Goal: Obtain resource: Download file/media

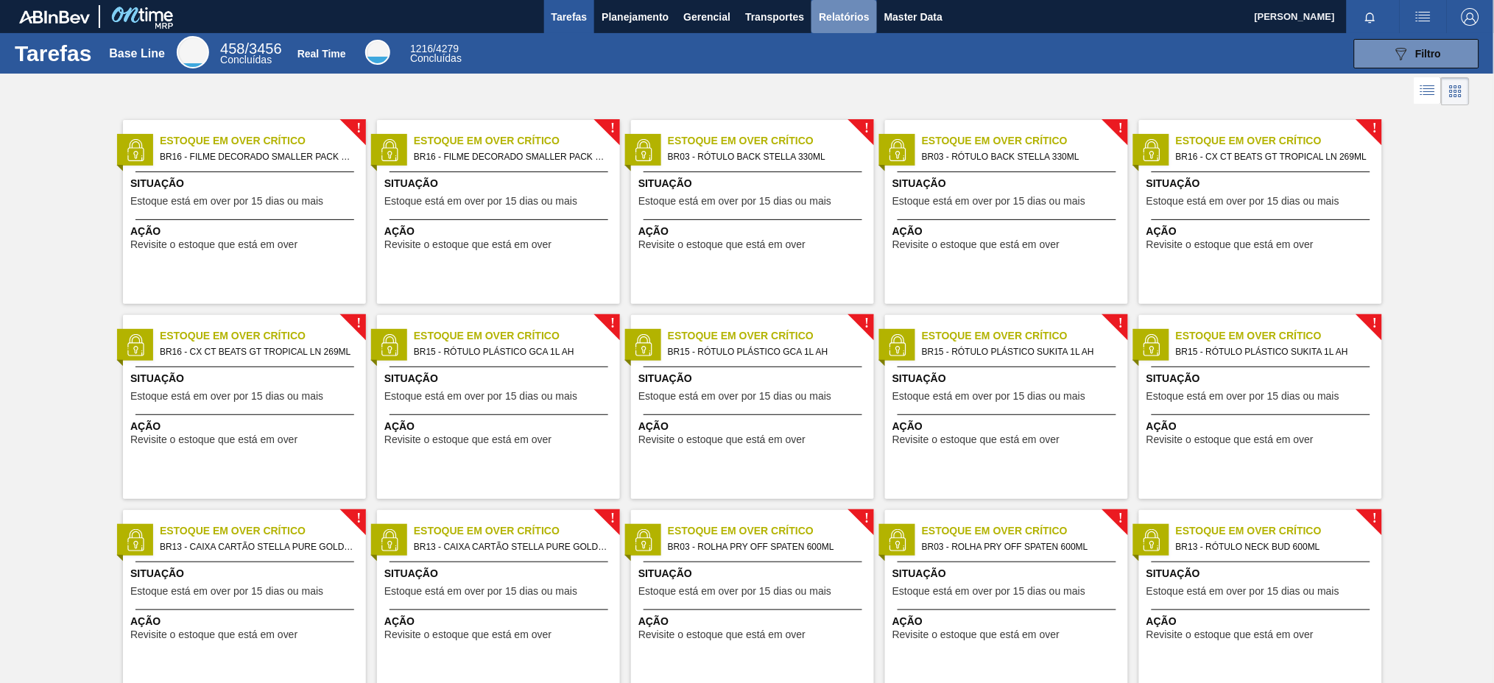
click at [858, 5] on button "Relatórios" at bounding box center [843, 16] width 65 height 33
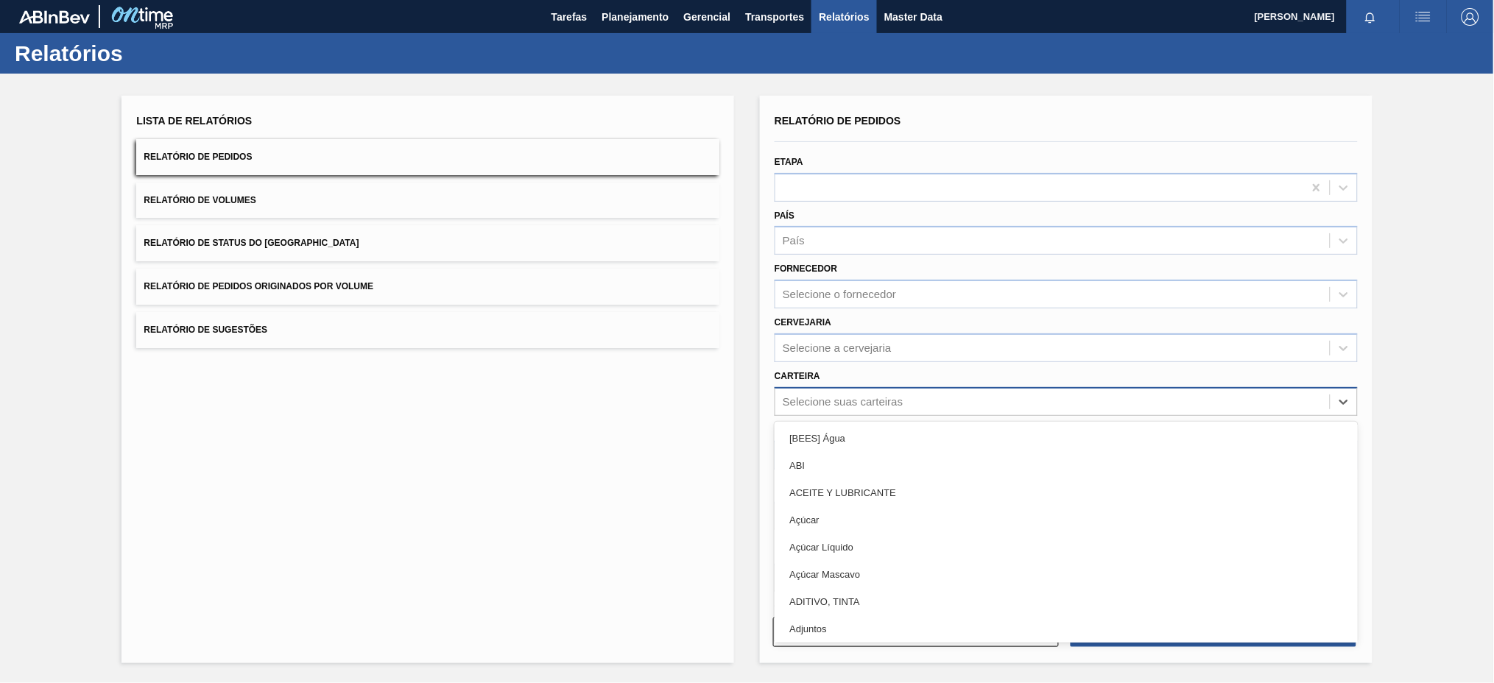
click at [916, 401] on div "Selecione suas carteiras" at bounding box center [1052, 401] width 554 height 21
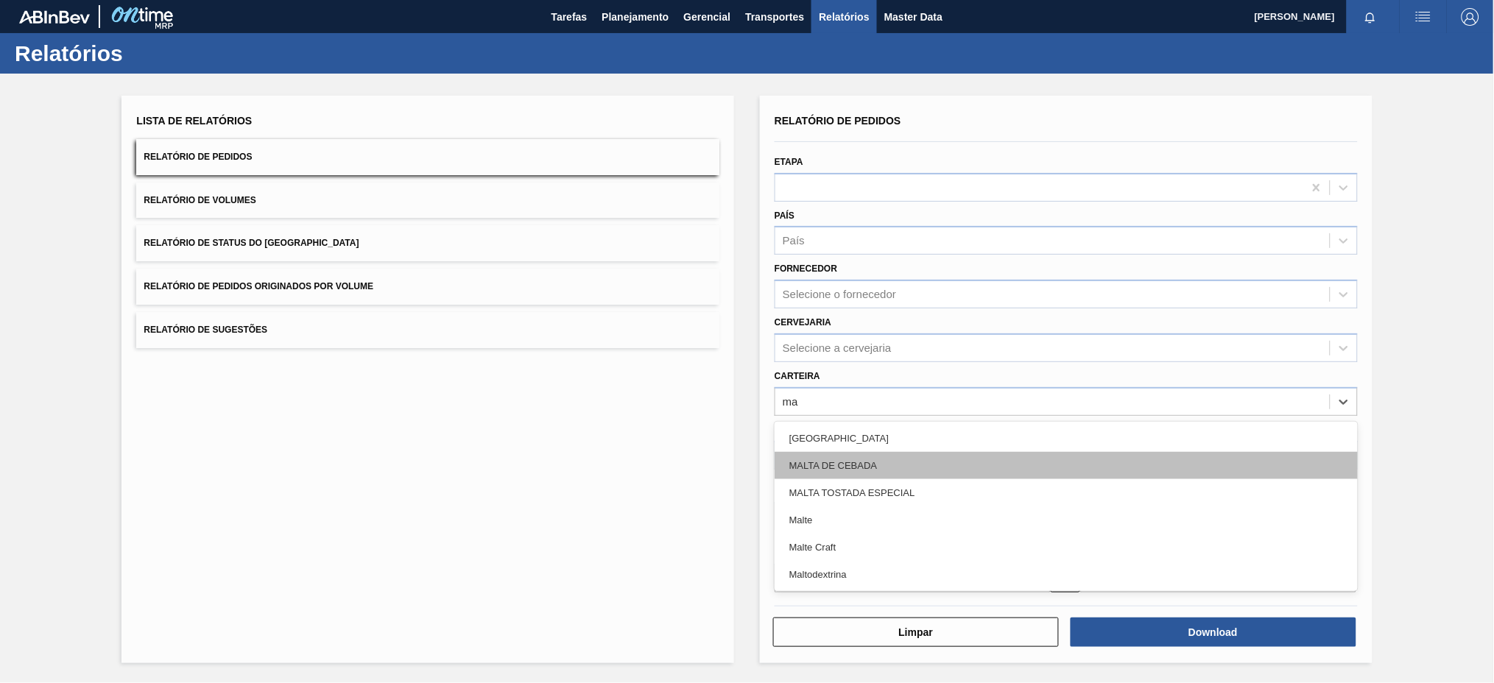
type input "mal"
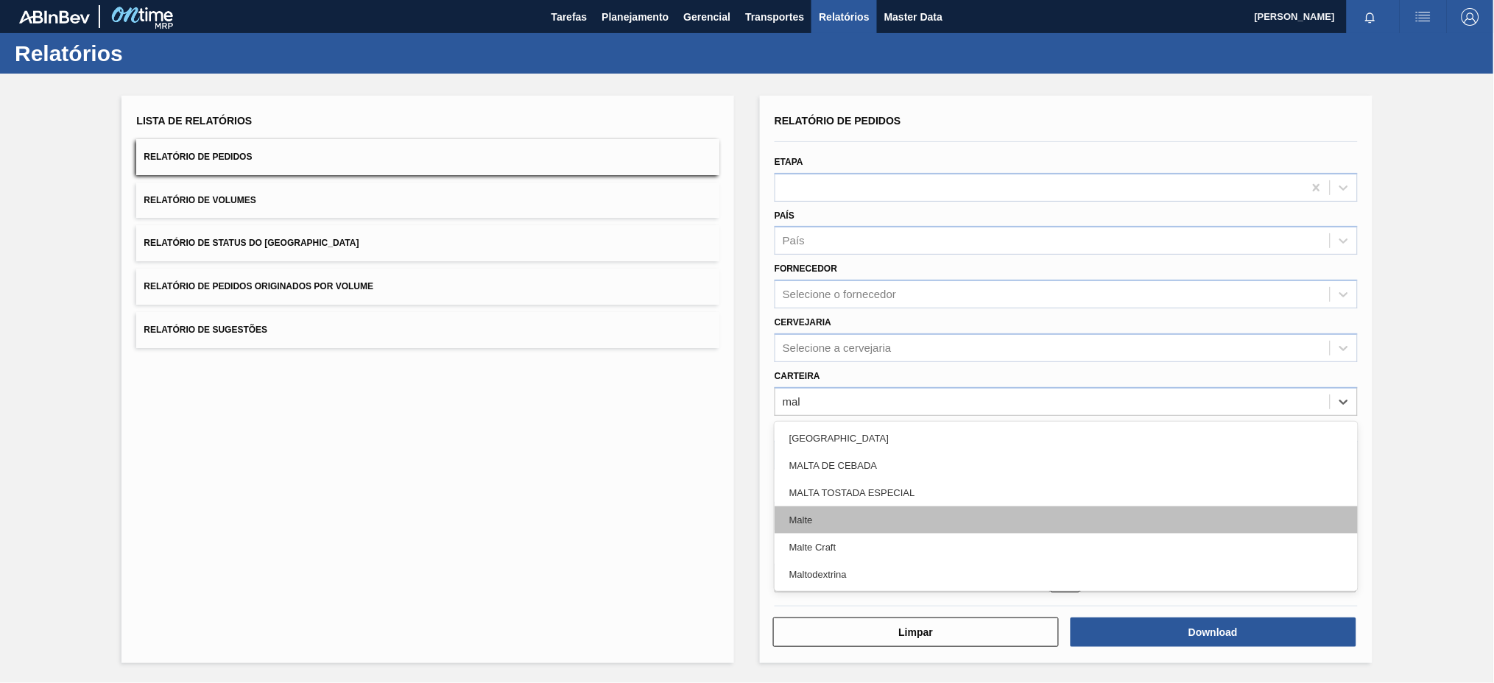
click at [814, 516] on div "Malte" at bounding box center [1066, 520] width 583 height 27
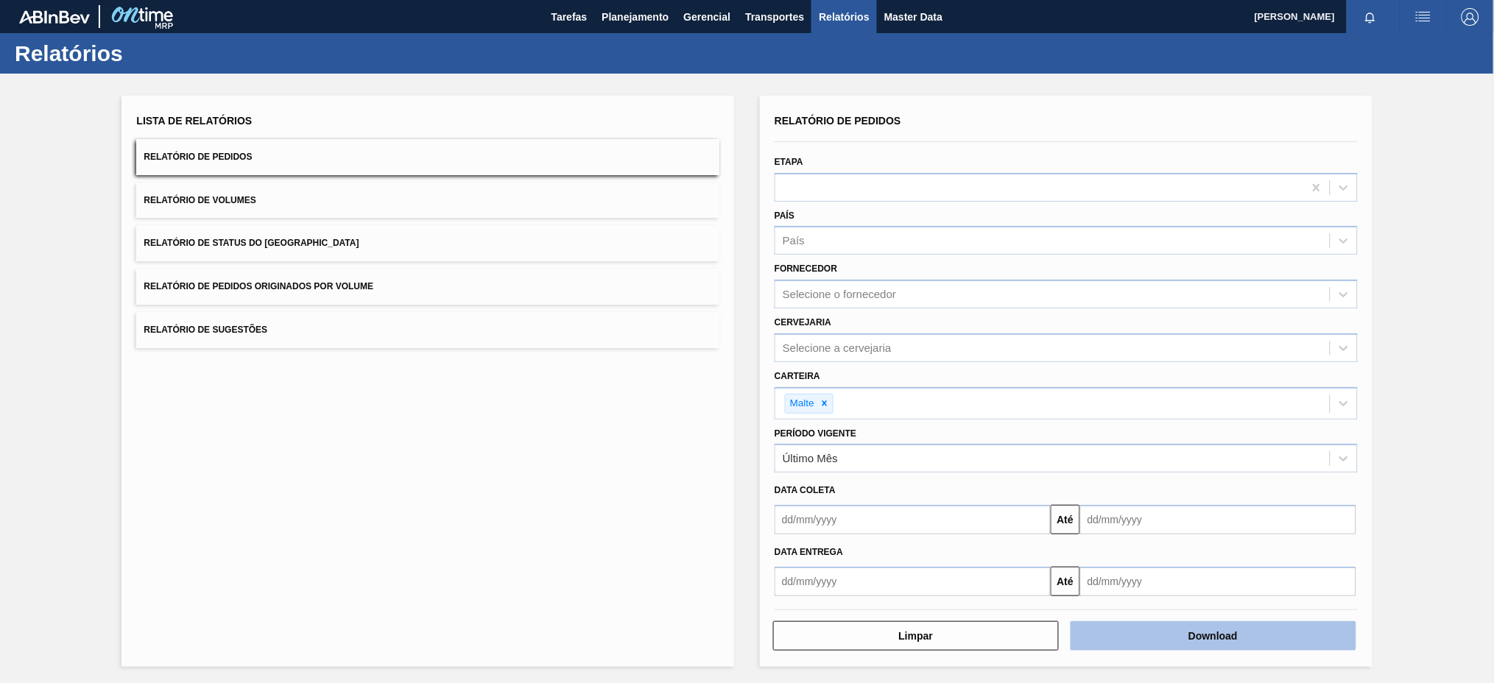
click at [1239, 644] on button "Download" at bounding box center [1214, 635] width 286 height 29
